Goal: Task Accomplishment & Management: Manage account settings

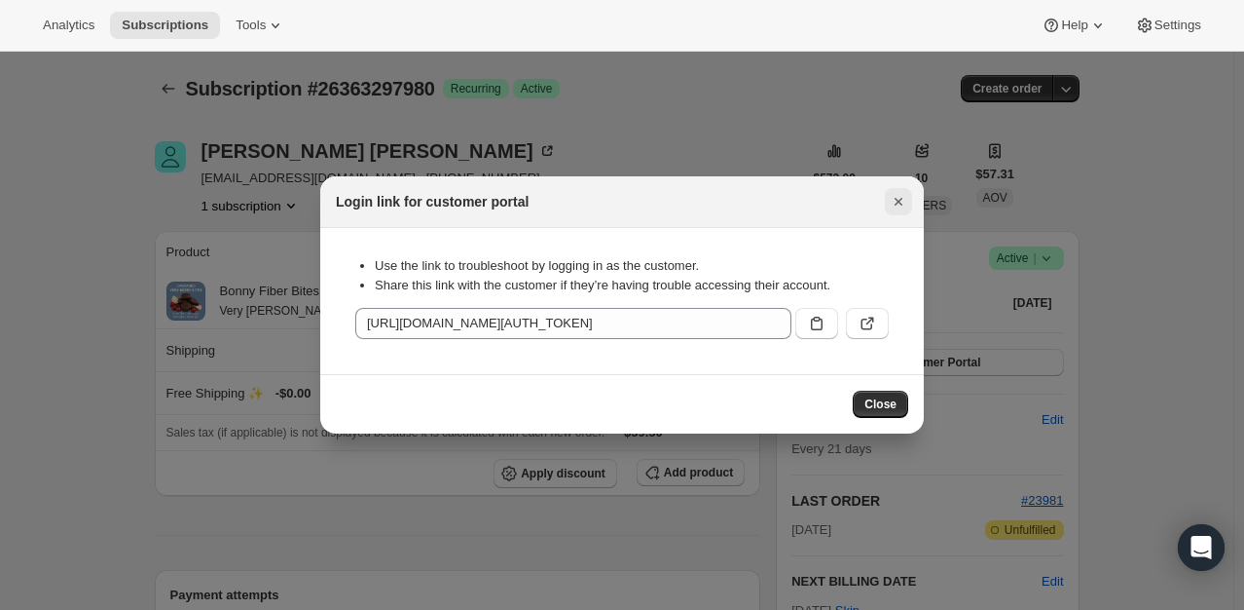
click at [911, 201] on button "Close" at bounding box center [898, 201] width 27 height 27
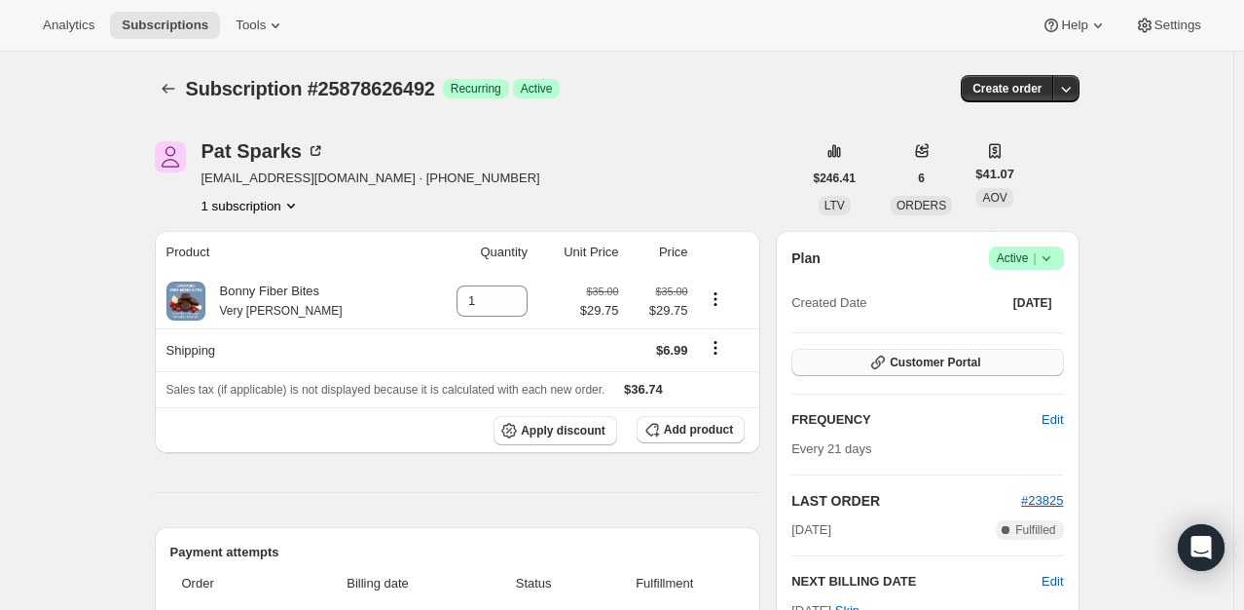
click at [927, 357] on span "Customer Portal" at bounding box center [935, 362] width 91 height 16
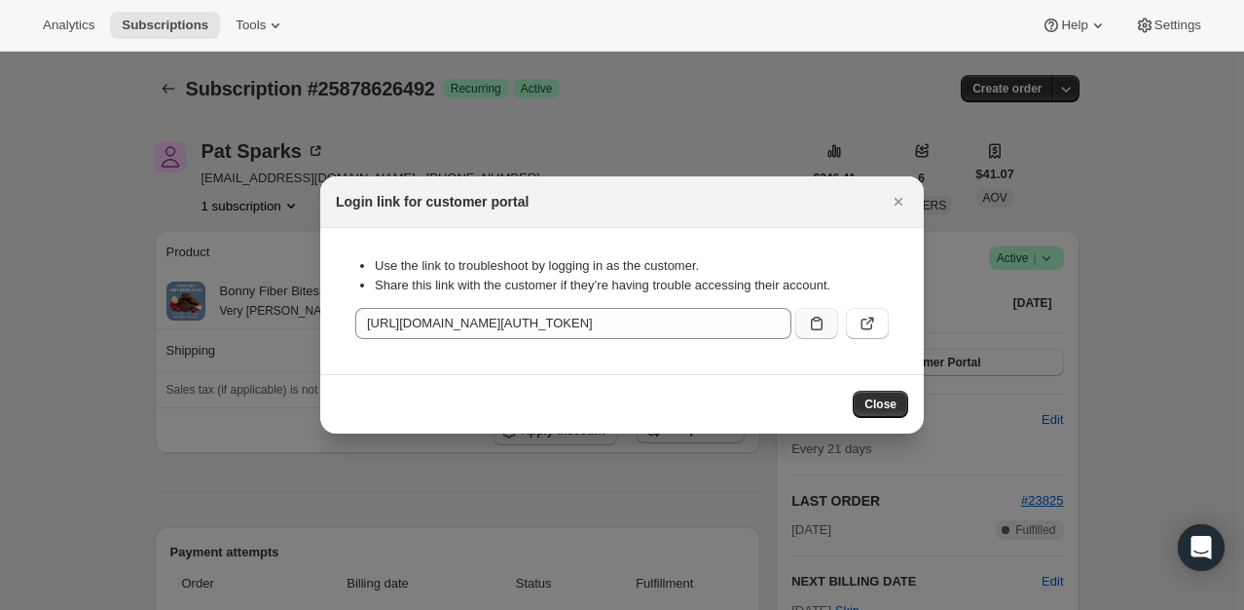
click at [822, 324] on icon ":r4c:" at bounding box center [817, 323] width 12 height 14
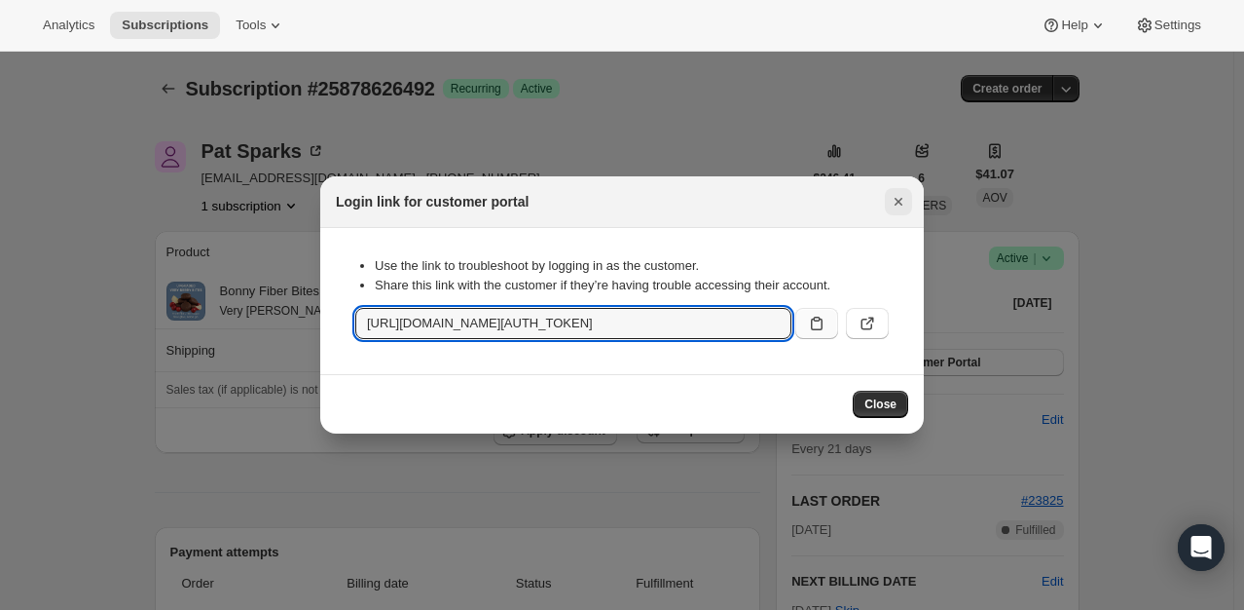
click at [896, 208] on icon "Close" at bounding box center [898, 201] width 19 height 19
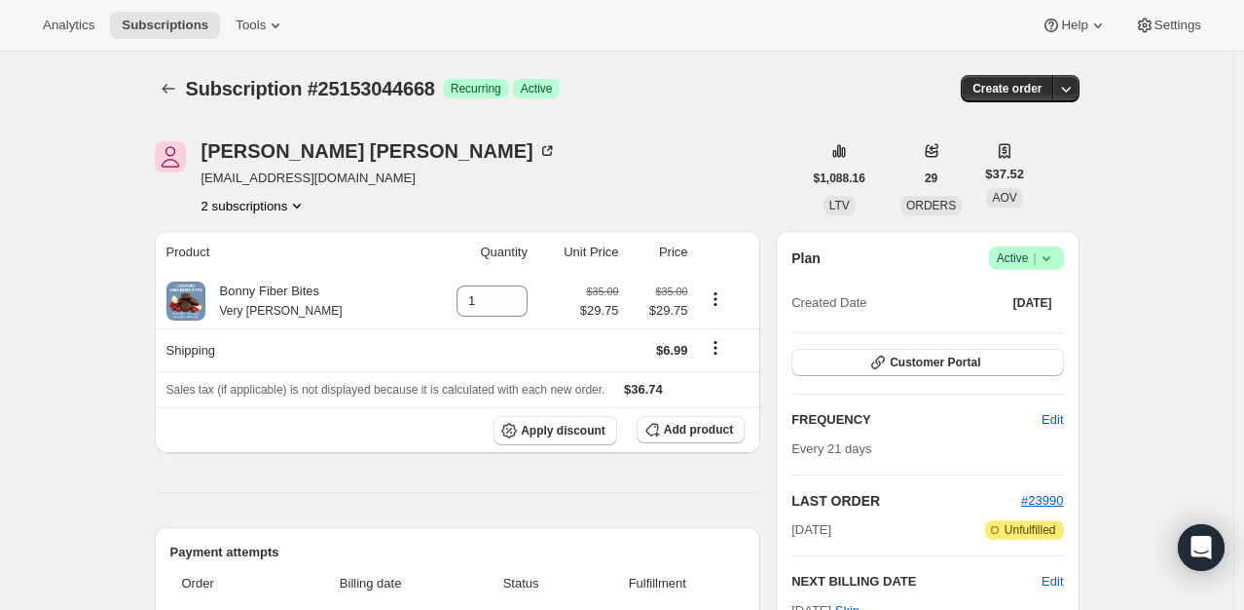
click at [256, 209] on button "2 subscriptions" at bounding box center [255, 205] width 106 height 19
click at [237, 276] on span "25942622396" at bounding box center [231, 274] width 78 height 15
click at [288, 204] on button "2 subscriptions" at bounding box center [255, 205] width 106 height 19
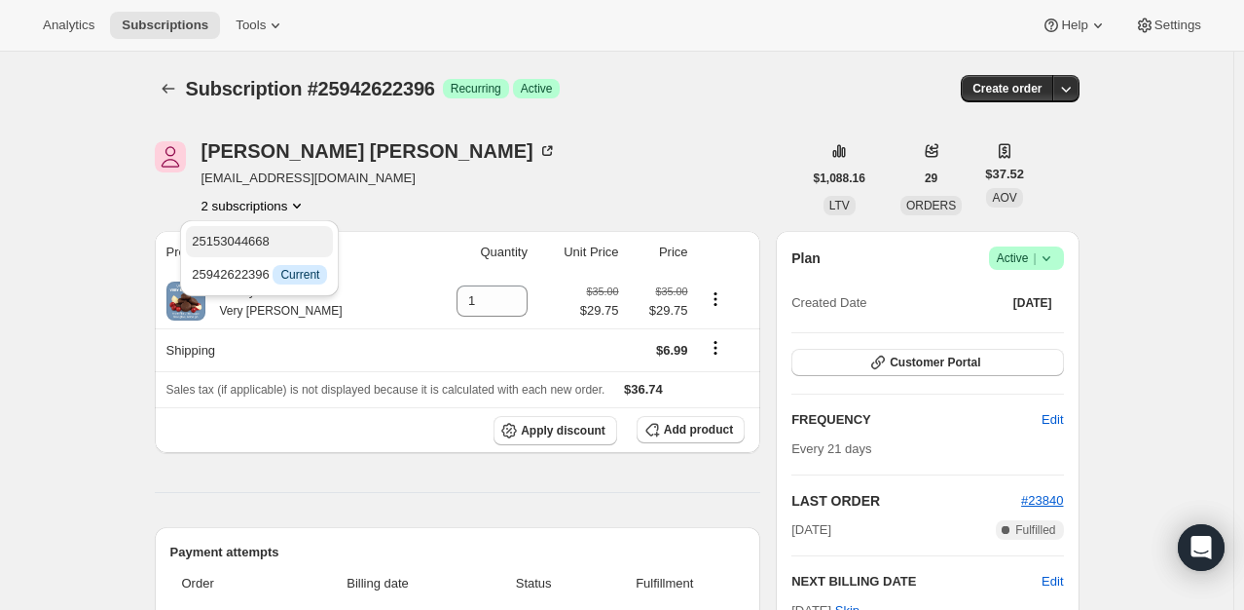
click at [275, 232] on span "25153044668" at bounding box center [259, 241] width 135 height 19
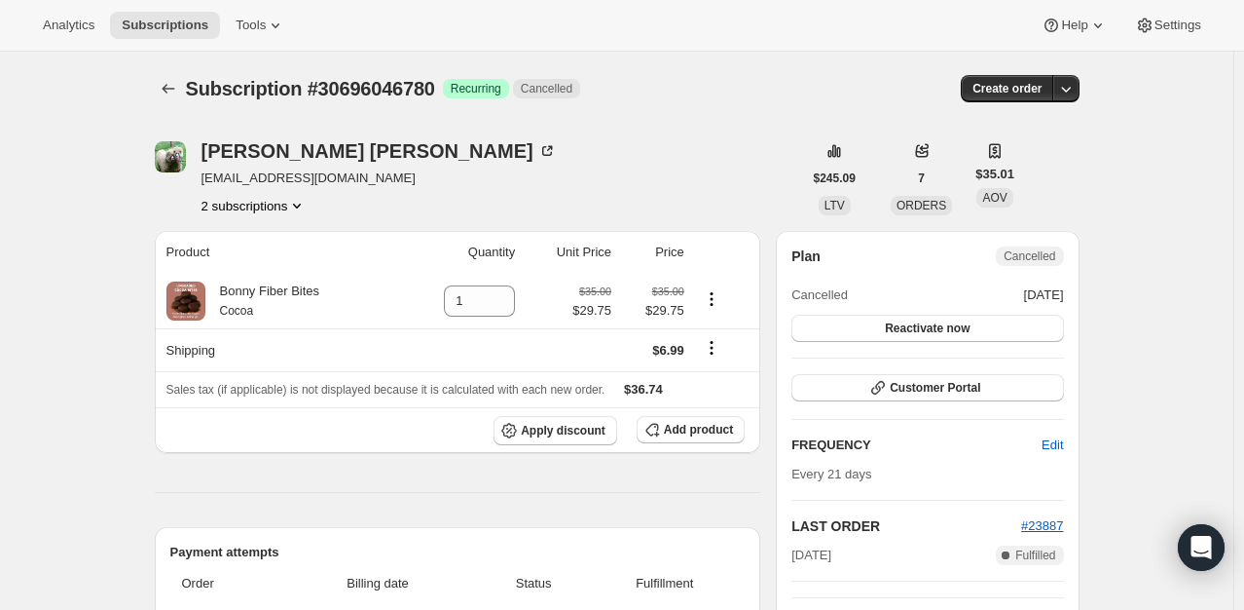
click at [305, 213] on icon "Product actions" at bounding box center [296, 205] width 19 height 19
click at [285, 230] on button "27732541628" at bounding box center [259, 241] width 147 height 31
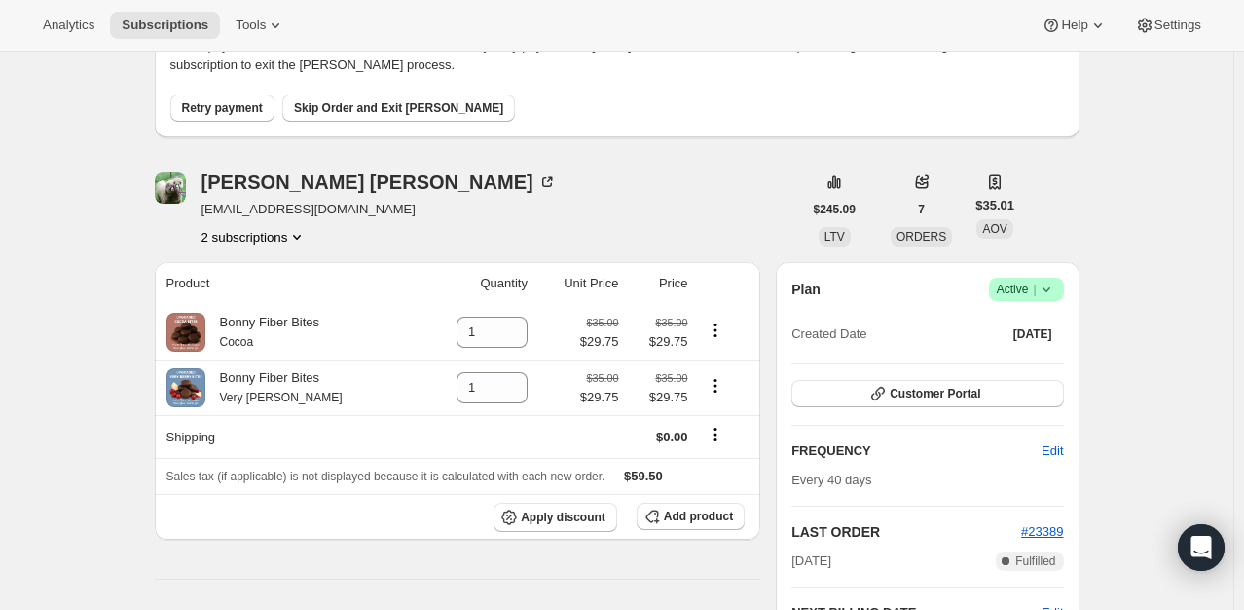
scroll to position [146, 0]
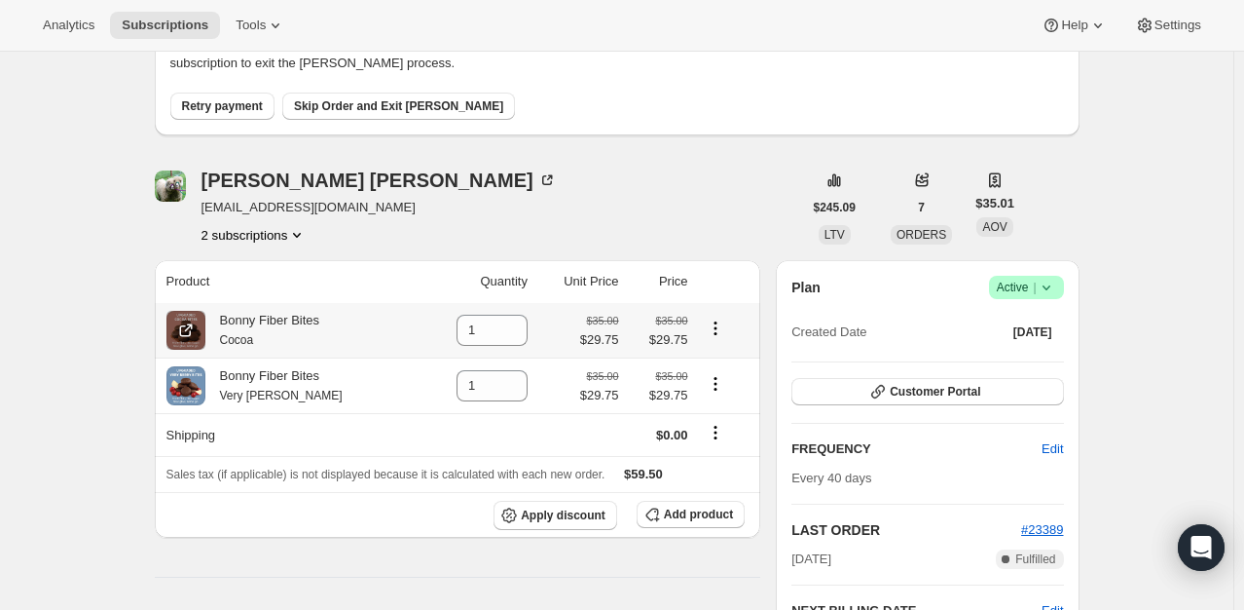
click at [713, 330] on icon "Product actions" at bounding box center [715, 327] width 19 height 19
click at [720, 353] on button "Remove" at bounding box center [716, 365] width 85 height 31
type input "0"
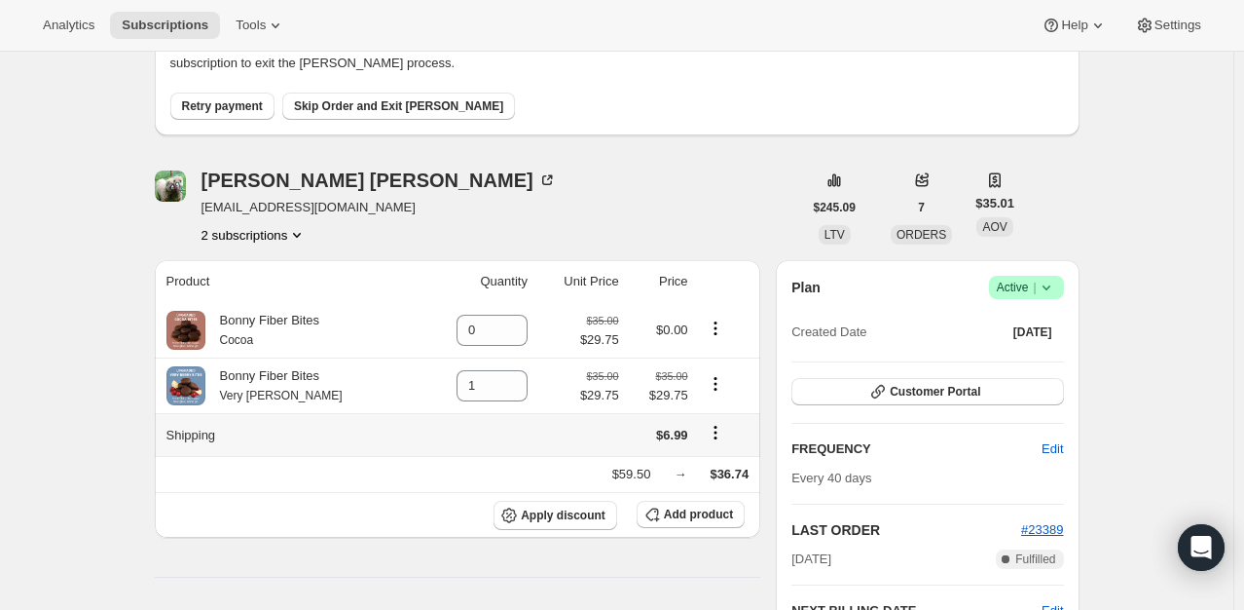
click at [715, 430] on icon "Shipping actions" at bounding box center [715, 432] width 19 height 19
click at [715, 478] on span "Edit shipping rate" at bounding box center [714, 471] width 97 height 19
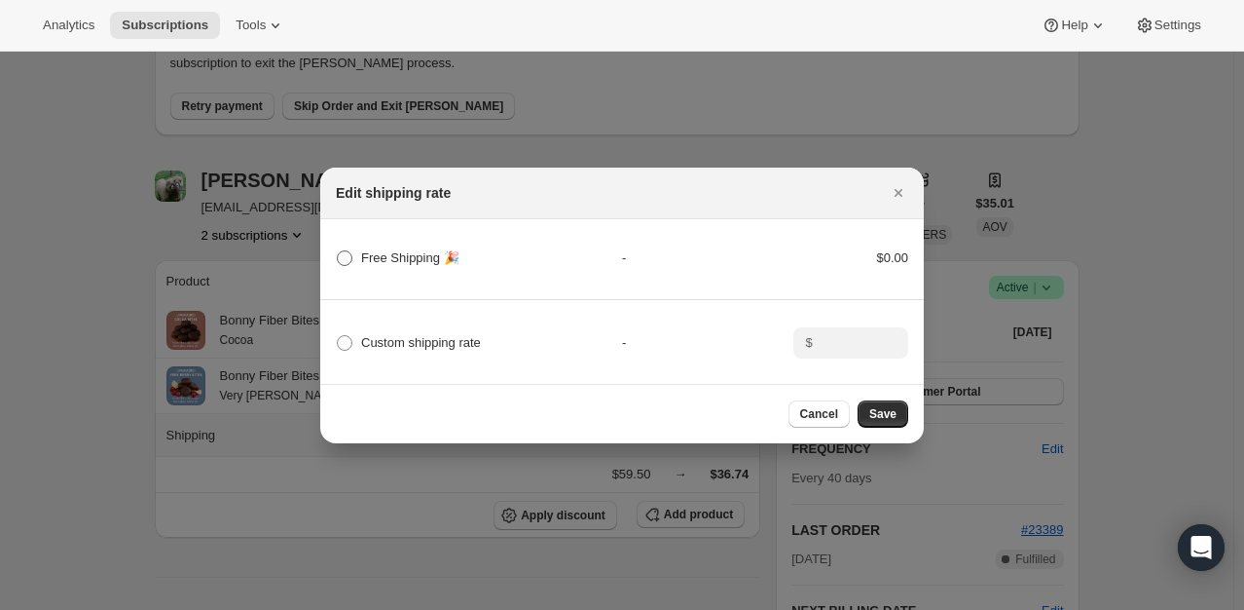
click at [397, 255] on span "Free Shipping 🎉" at bounding box center [410, 257] width 98 height 15
click at [338, 251] on 🎉 "Free Shipping 🎉" at bounding box center [337, 250] width 1 height 1
radio 🎉 "true"
click at [903, 426] on button "Save" at bounding box center [883, 413] width 51 height 27
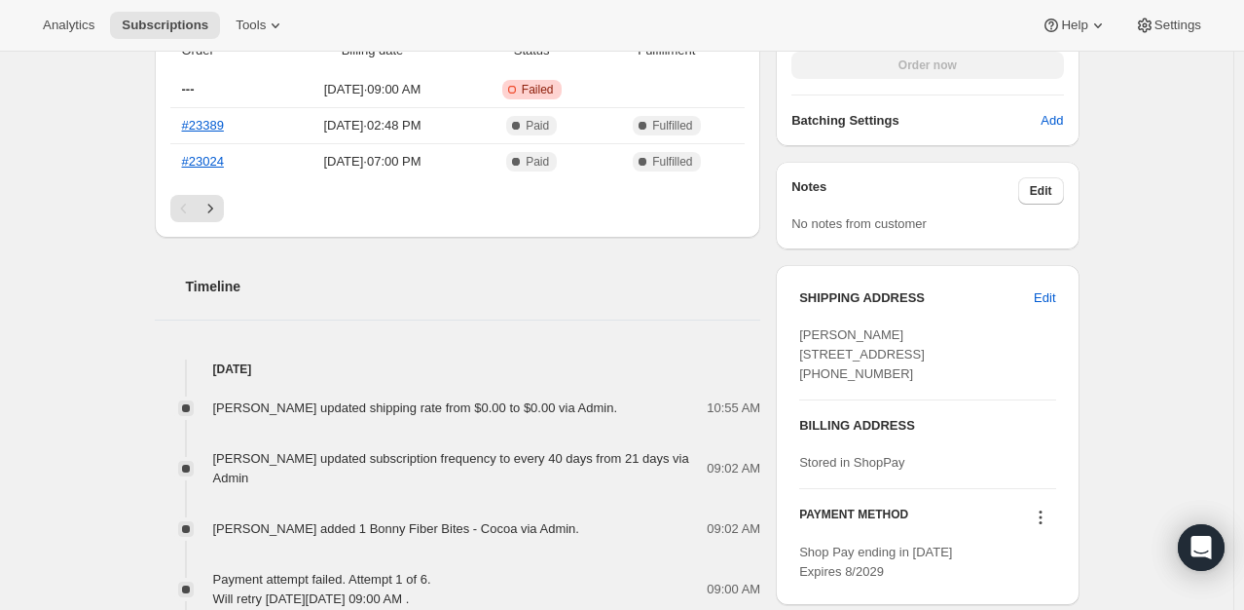
scroll to position [428, 0]
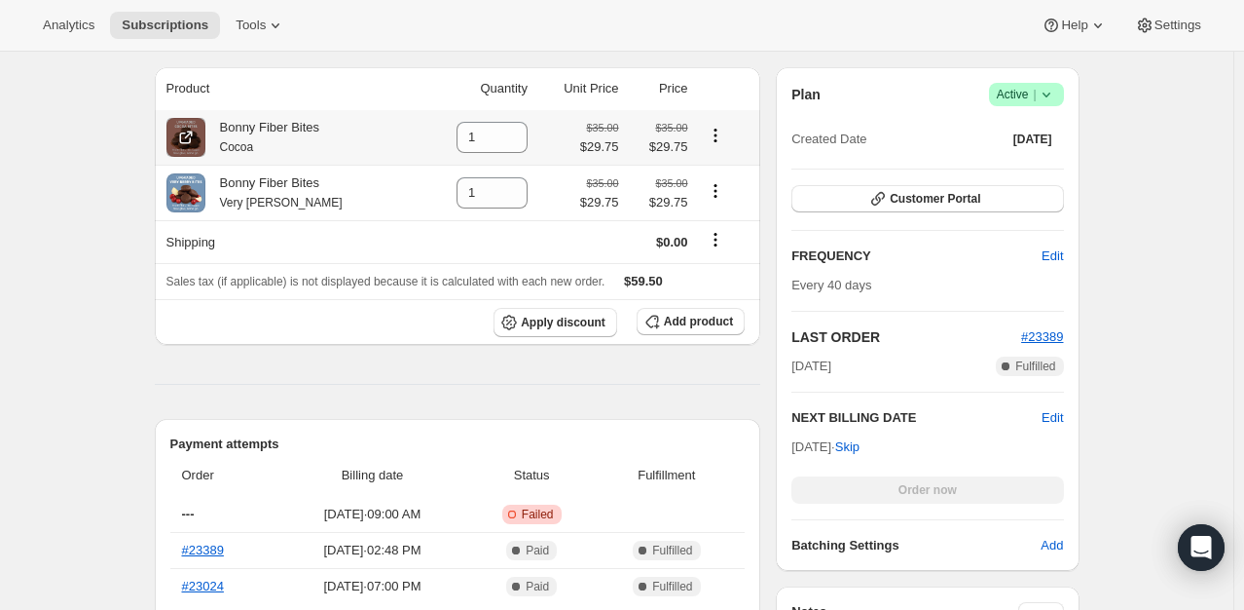
click at [710, 136] on icon "Product actions" at bounding box center [715, 135] width 19 height 19
click at [719, 166] on span "Remove" at bounding box center [703, 173] width 47 height 15
type input "0"
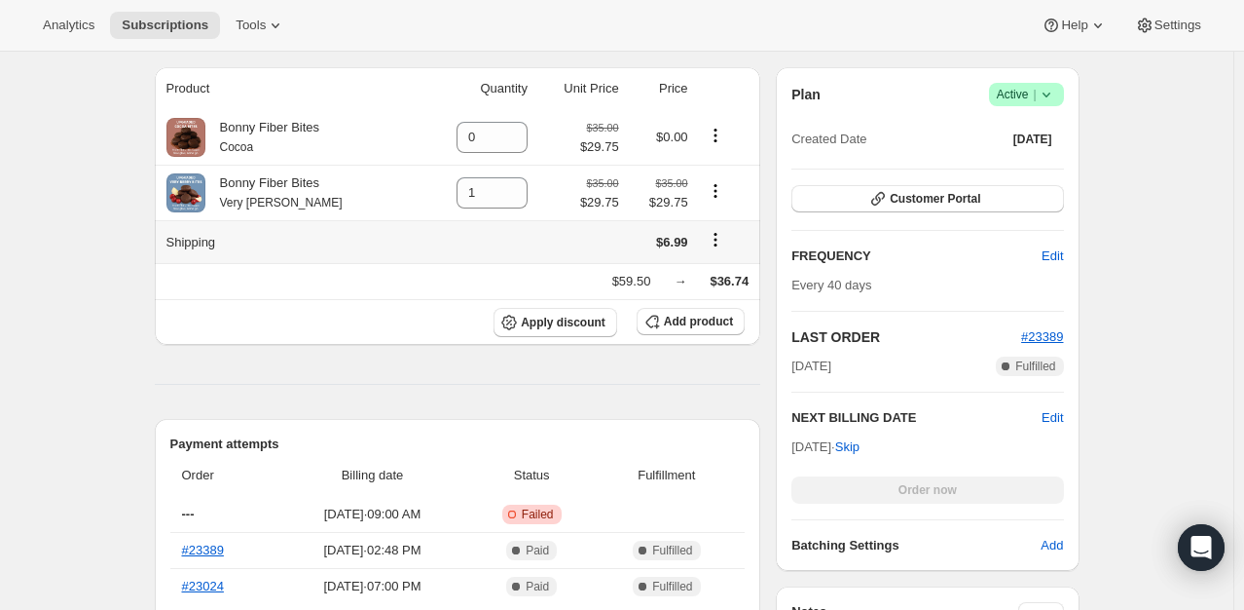
click at [714, 243] on icon "Shipping actions" at bounding box center [715, 239] width 19 height 19
click at [703, 271] on span "Edit shipping rate" at bounding box center [714, 278] width 97 height 15
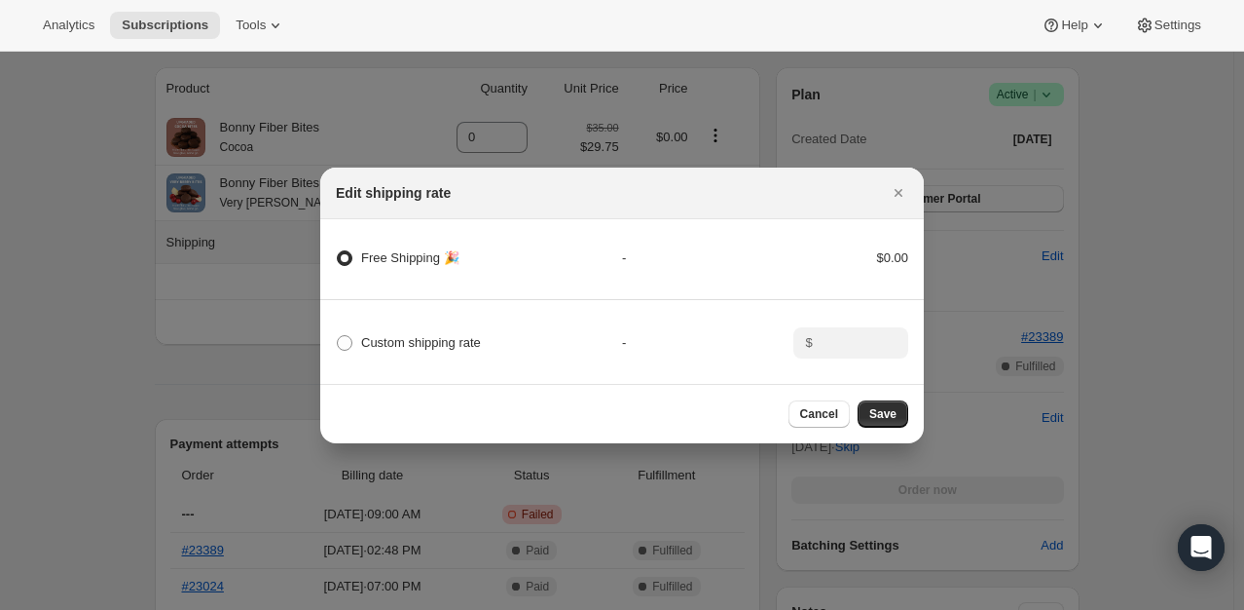
click at [413, 258] on span "Free Shipping 🎉" at bounding box center [410, 257] width 98 height 15
click at [338, 251] on 🎉 "Free Shipping 🎉" at bounding box center [337, 250] width 1 height 1
click at [899, 415] on button "Save" at bounding box center [883, 413] width 51 height 27
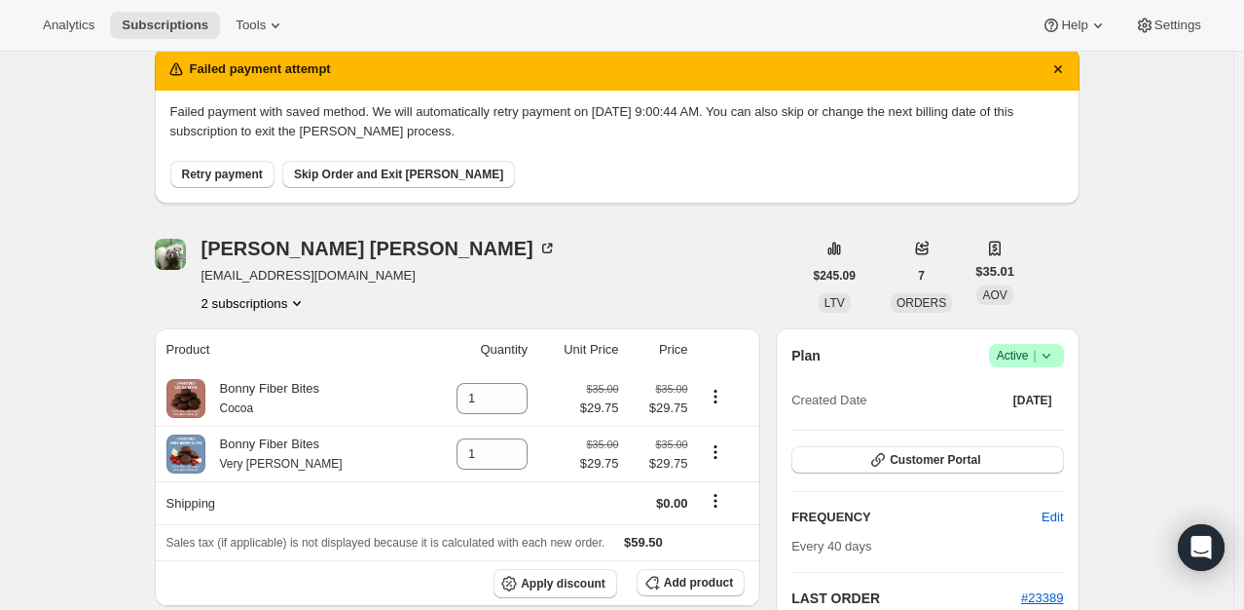
scroll to position [244, 0]
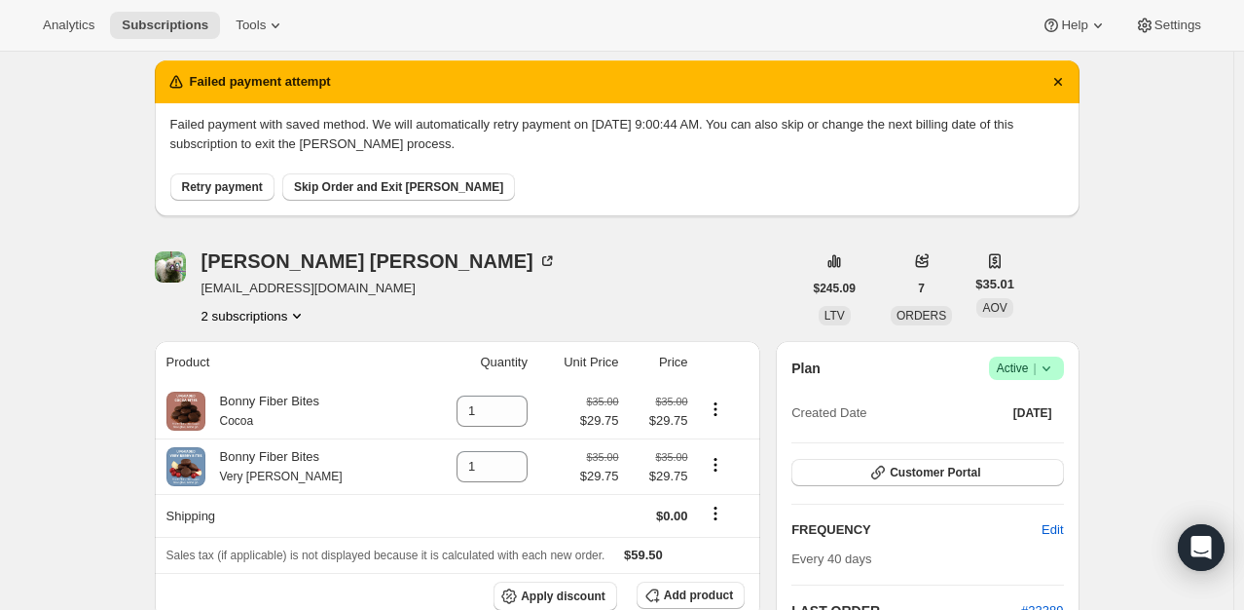
click at [414, 181] on span "Skip Order and Exit Dunning" at bounding box center [398, 187] width 209 height 16
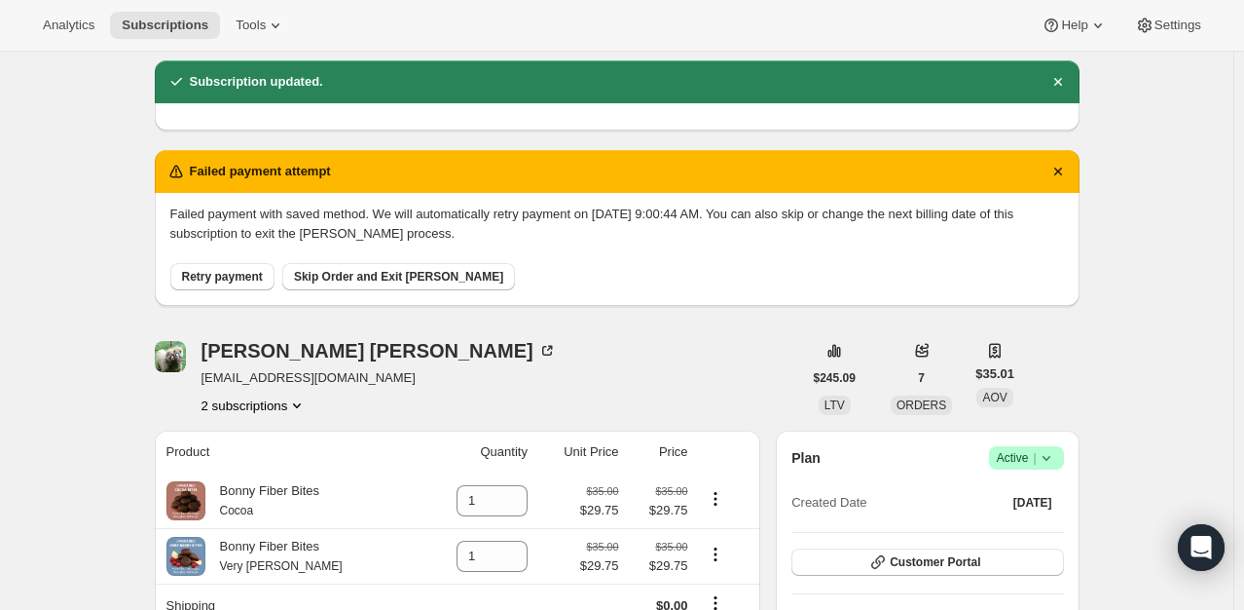
scroll to position [471, 0]
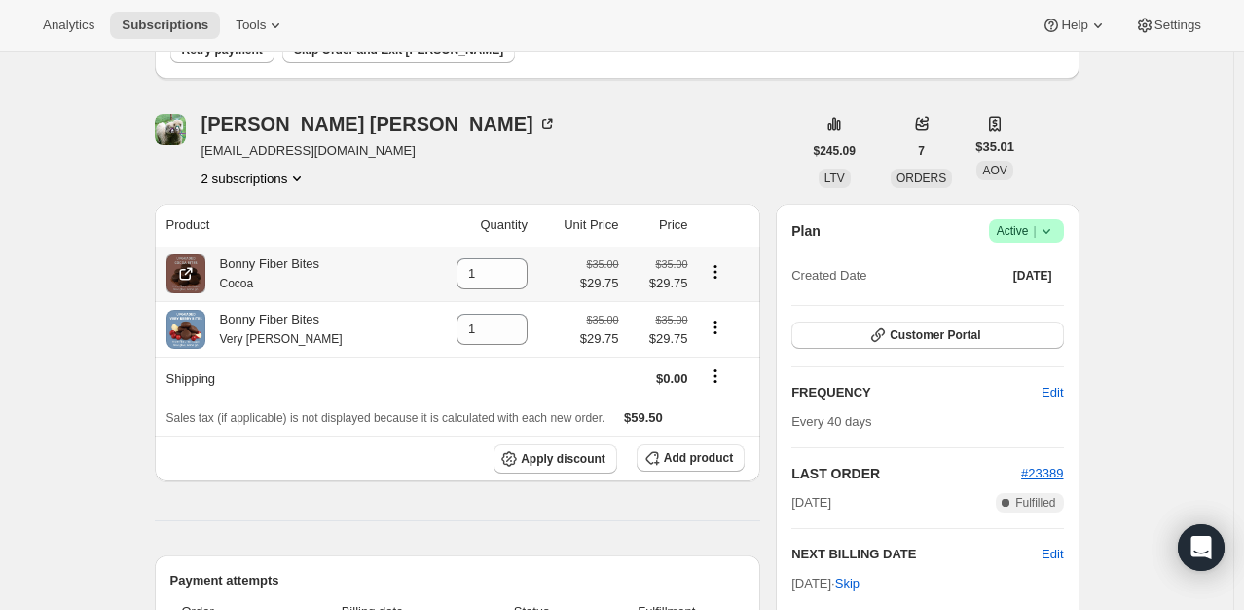
click at [716, 282] on div at bounding box center [725, 274] width 50 height 26
click at [712, 270] on icon "Product actions" at bounding box center [715, 271] width 19 height 19
click at [710, 302] on span "Remove" at bounding box center [703, 309] width 47 height 15
type input "0"
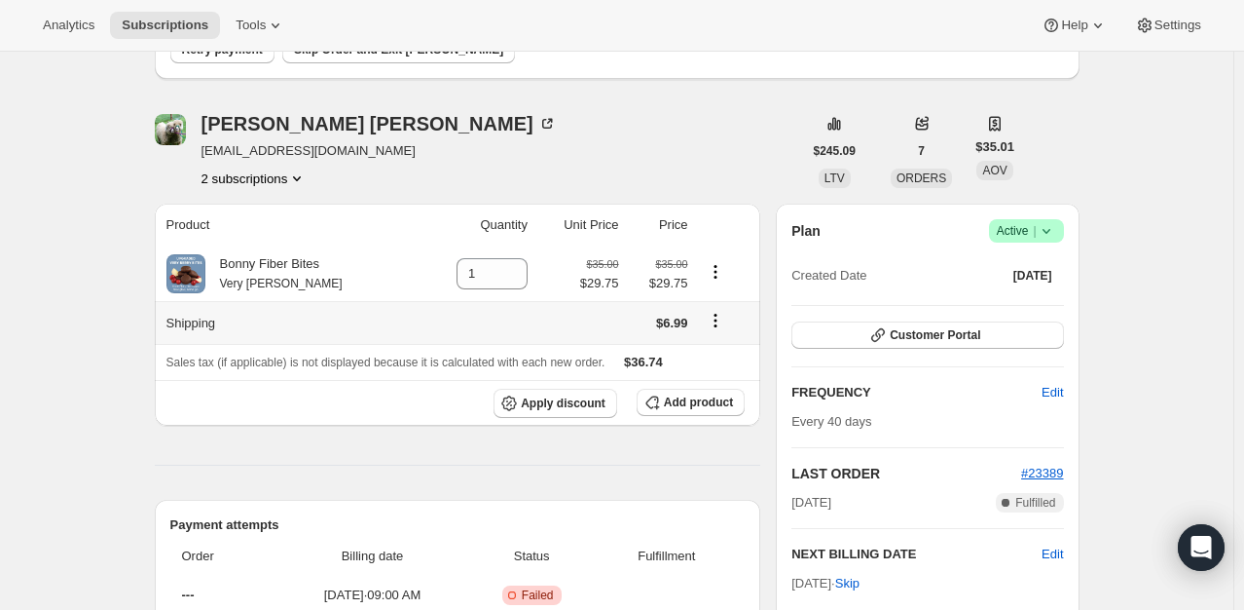
click at [715, 321] on icon "Shipping actions" at bounding box center [715, 320] width 3 height 3
click at [706, 360] on span "Edit shipping rate" at bounding box center [714, 358] width 97 height 15
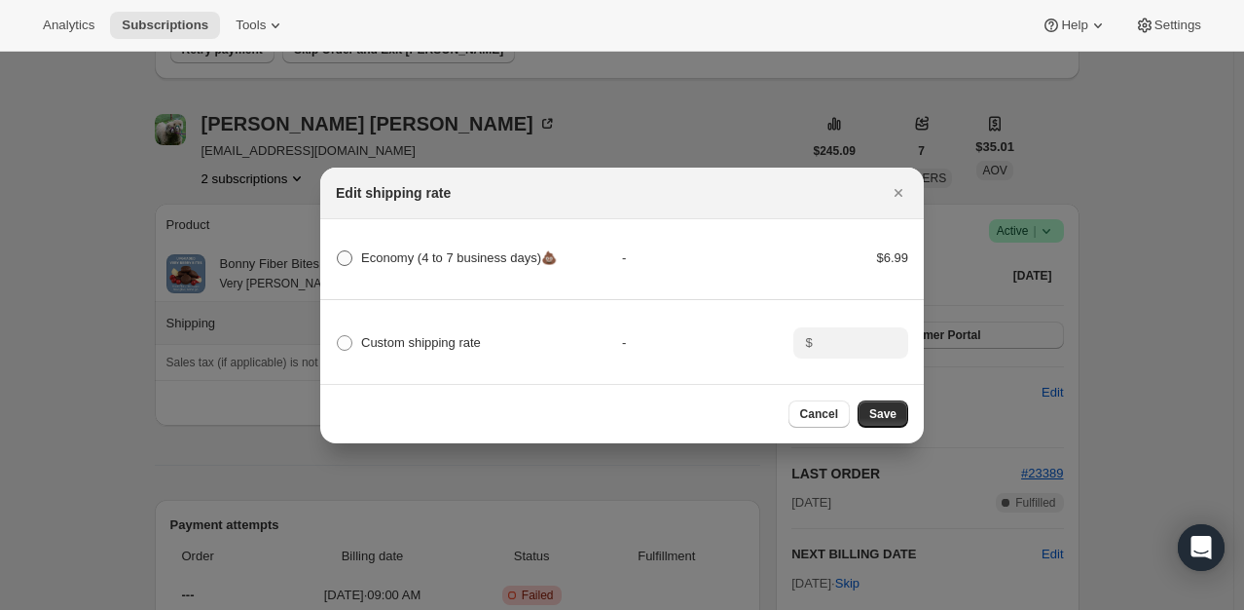
click at [460, 257] on span "Economy (4 to 7 business days)💩" at bounding box center [459, 257] width 196 height 15
click at [338, 251] on days\)💩 "Economy (4 to 7 business days)💩" at bounding box center [337, 250] width 1 height 1
radio days\)💩 "true"
click at [869, 411] on button "Save" at bounding box center [883, 413] width 51 height 27
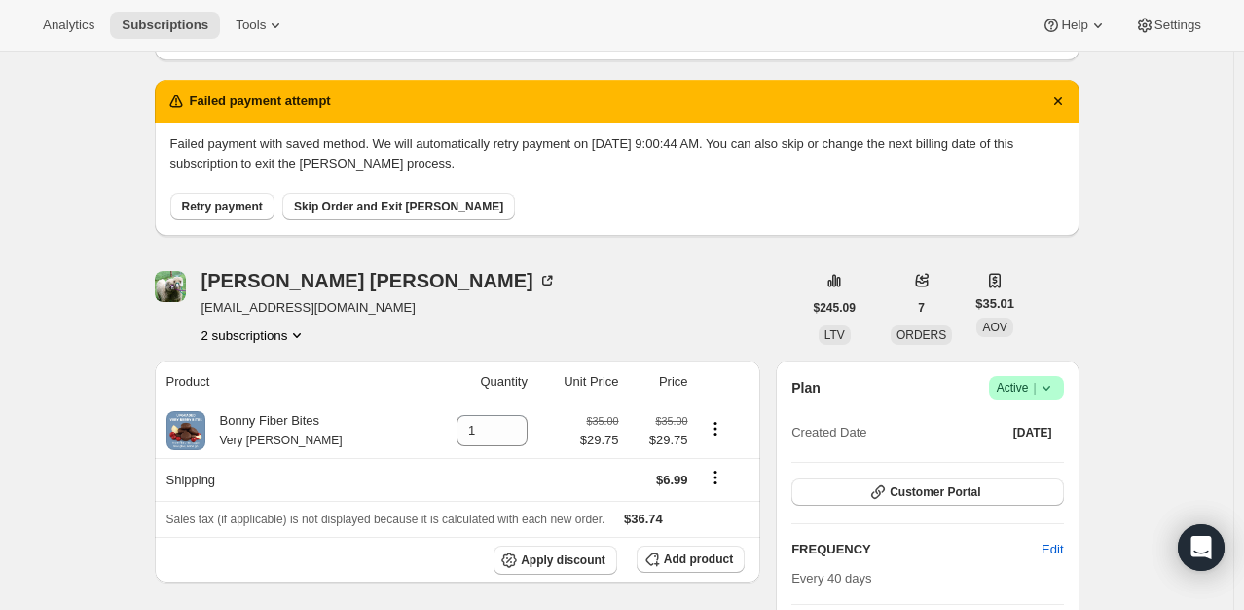
scroll to position [400, 0]
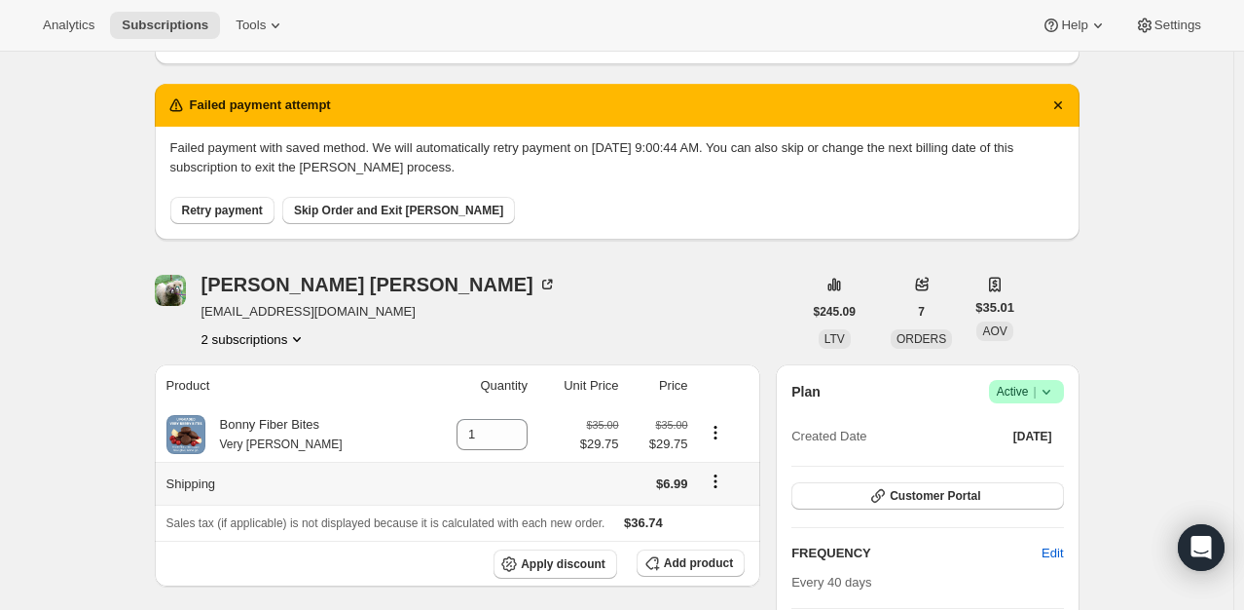
click at [714, 477] on icon "Shipping actions" at bounding box center [715, 480] width 19 height 19
click at [703, 511] on span "Edit shipping rate" at bounding box center [714, 518] width 97 height 15
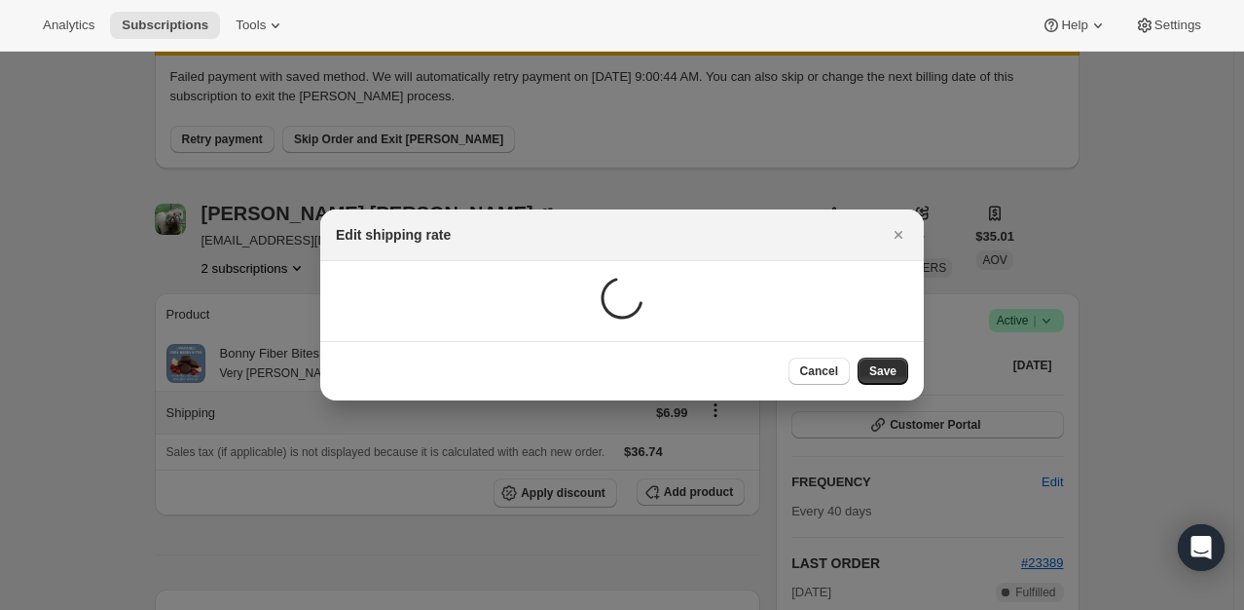
scroll to position [0, 0]
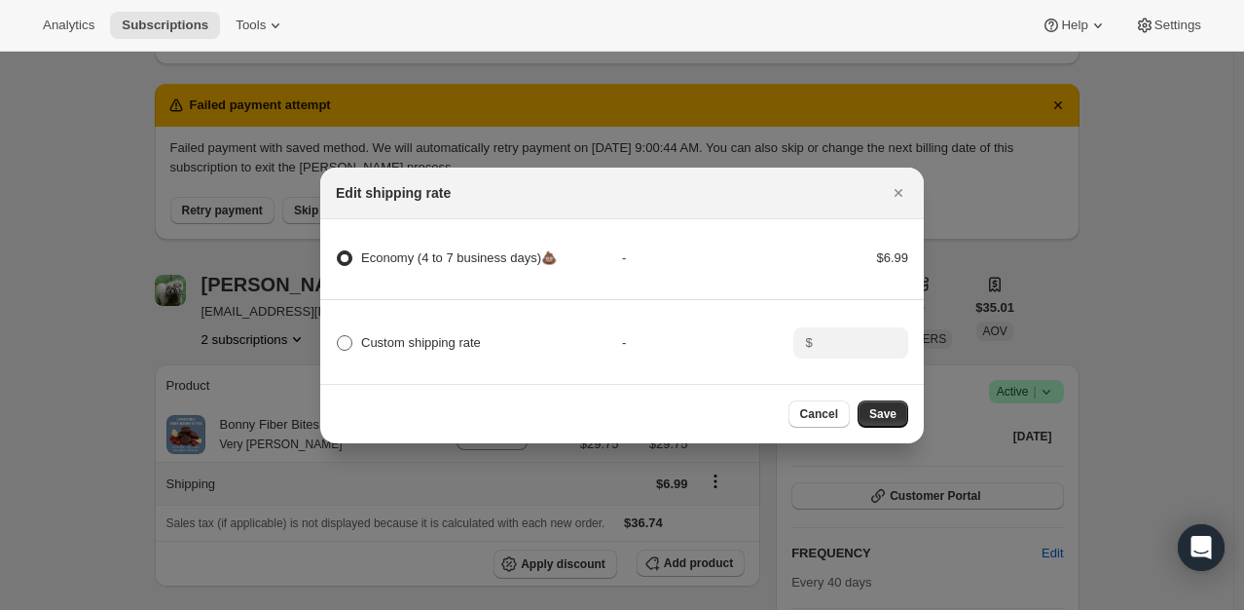
click at [448, 335] on span "Custom shipping rate" at bounding box center [421, 342] width 120 height 15
click at [338, 335] on input "Custom shipping rate" at bounding box center [337, 335] width 1 height 1
radio input "true"
radio days\)💩 "false"
click at [825, 340] on input ":rmn:" at bounding box center [849, 342] width 60 height 31
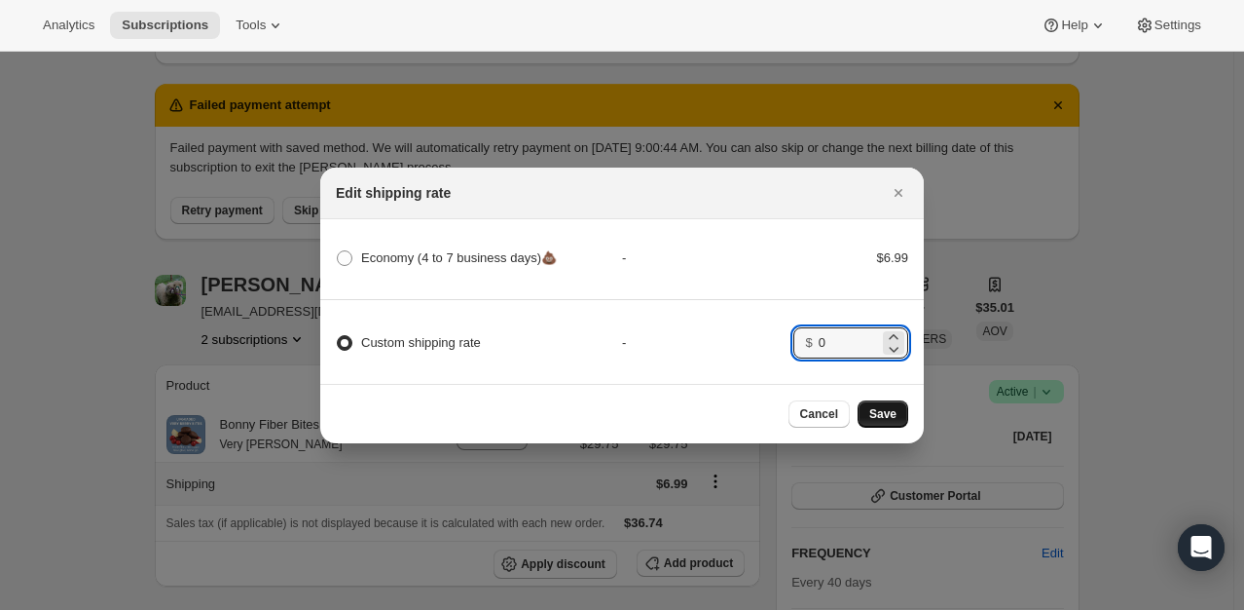
type input "0"
click at [876, 415] on span "Save" at bounding box center [883, 414] width 27 height 16
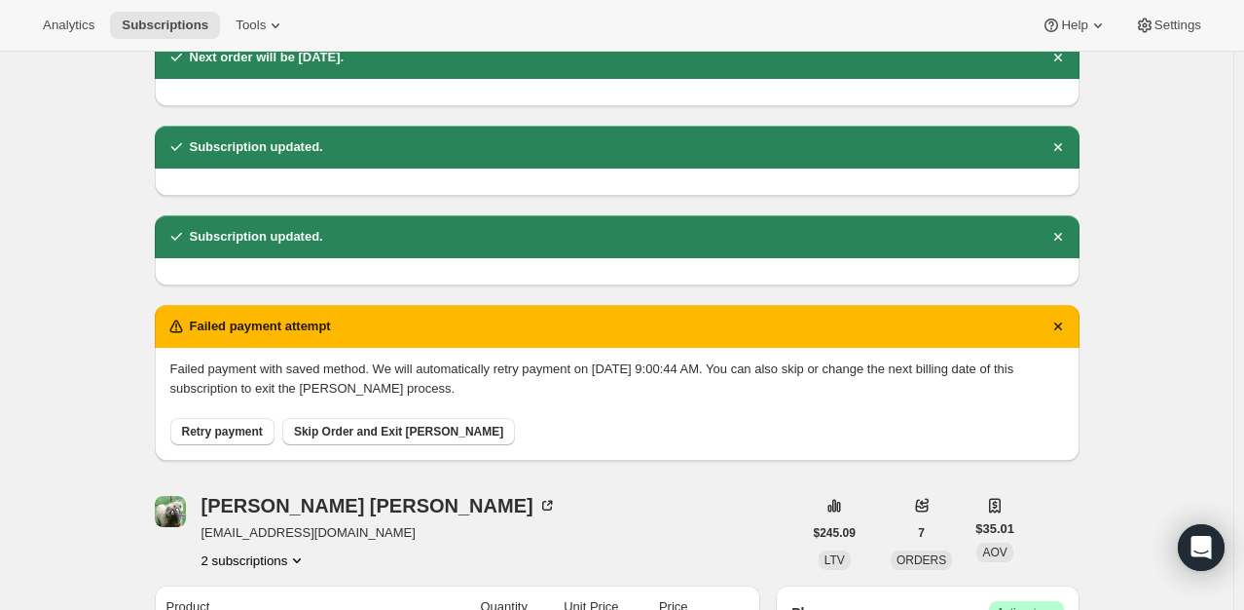
scroll to position [400, 0]
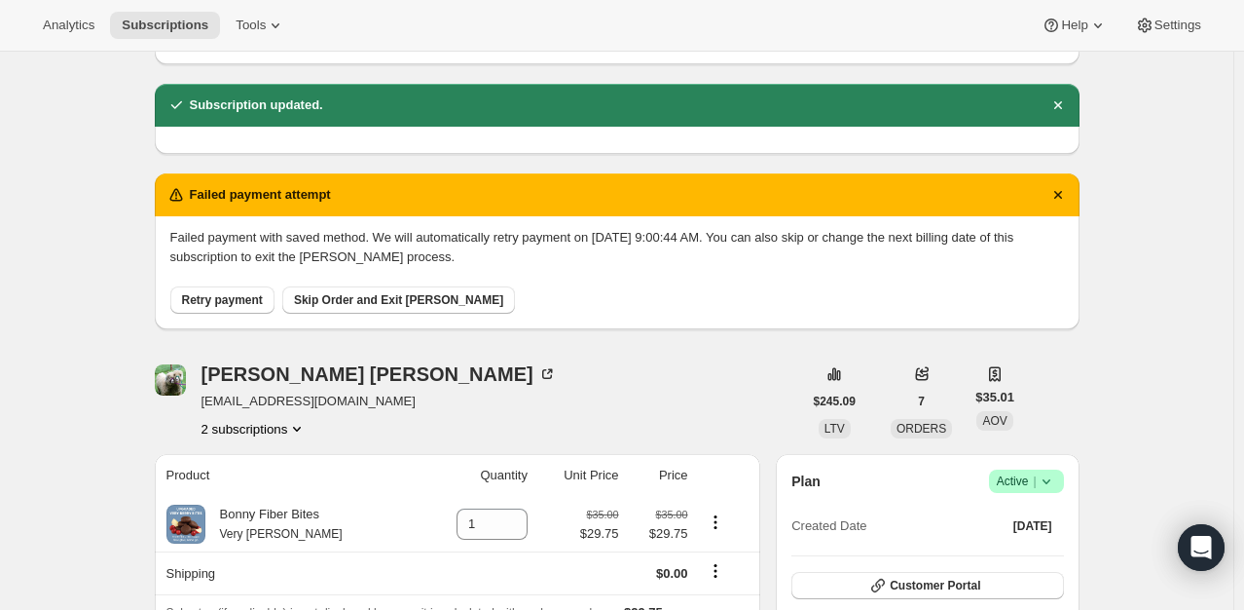
click at [238, 299] on span "Retry payment" at bounding box center [222, 300] width 81 height 16
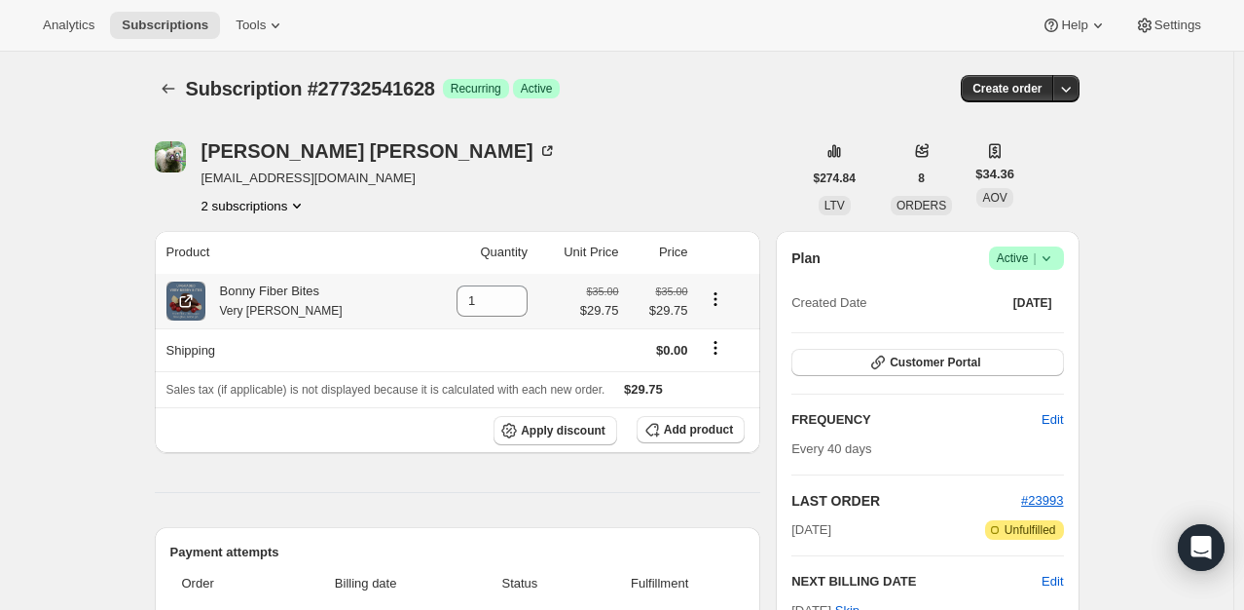
click at [721, 301] on icon "Product actions" at bounding box center [715, 298] width 19 height 19
click at [723, 426] on span "Add product" at bounding box center [698, 430] width 69 height 16
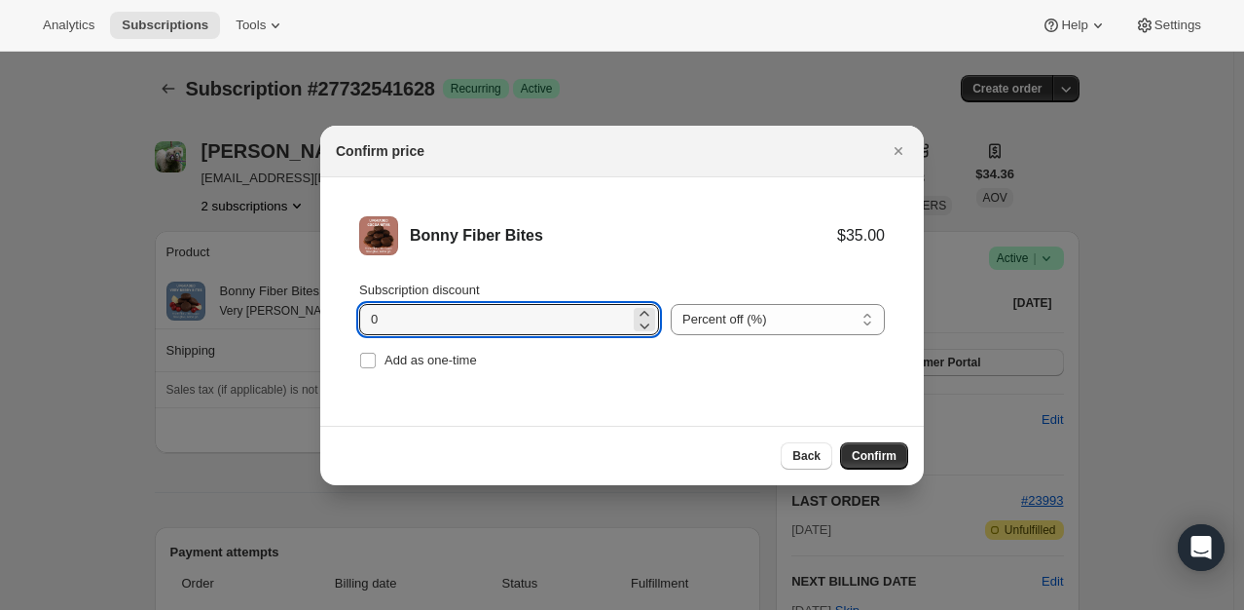
drag, startPoint x: 455, startPoint y: 314, endPoint x: 250, endPoint y: 317, distance: 204.5
type input "15"
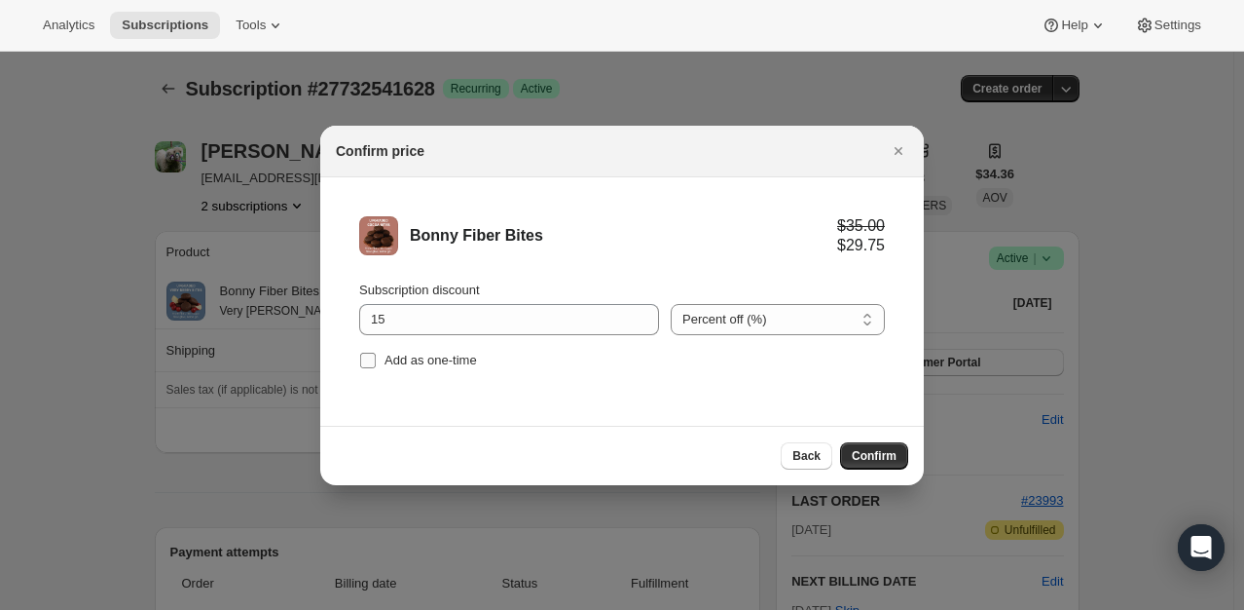
click at [408, 361] on span "Add as one-time" at bounding box center [431, 359] width 93 height 15
click at [376, 361] on input "Add as one-time" at bounding box center [368, 360] width 16 height 16
checkbox input "true"
click at [876, 459] on span "Confirm" at bounding box center [874, 456] width 45 height 16
